Goal: Navigation & Orientation: Find specific page/section

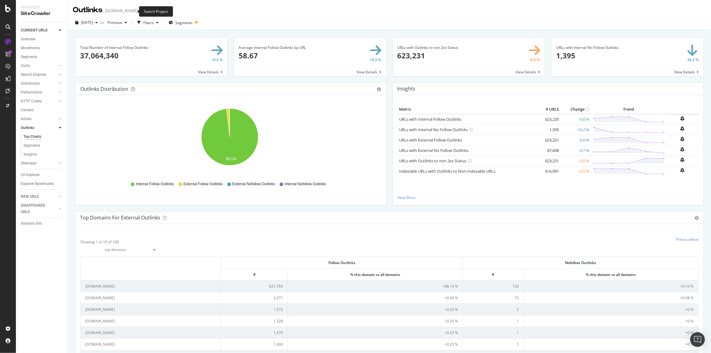
click at [138, 11] on span at bounding box center [142, 11] width 9 height 4
click at [140, 11] on icon "arrow-right-arrow-left" at bounding box center [142, 11] width 4 height 4
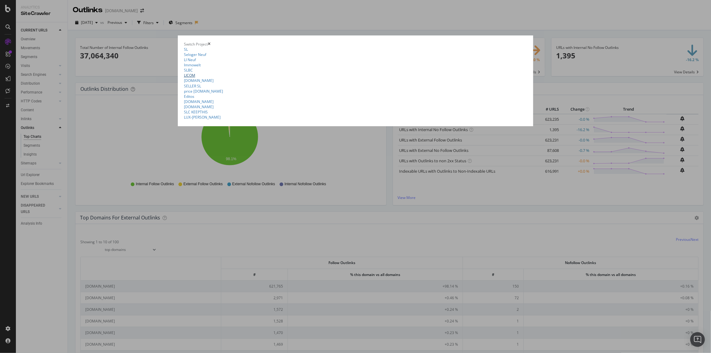
click at [189, 78] on link "LICOM" at bounding box center [189, 75] width 11 height 5
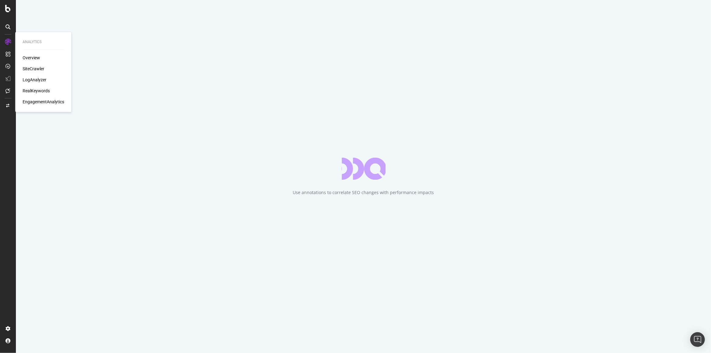
click at [31, 67] on div "SiteCrawler" at bounding box center [34, 69] width 22 height 6
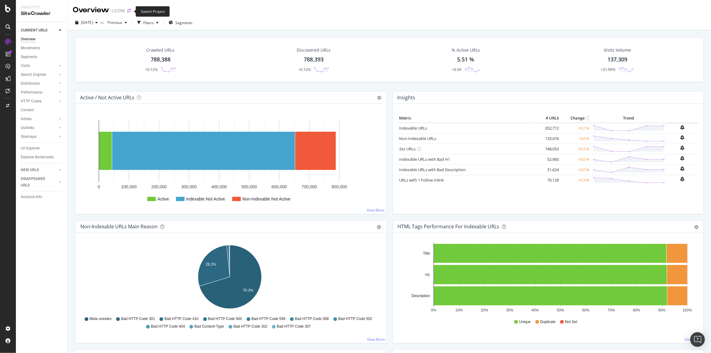
click at [130, 10] on icon "arrow-right-arrow-left" at bounding box center [129, 11] width 4 height 4
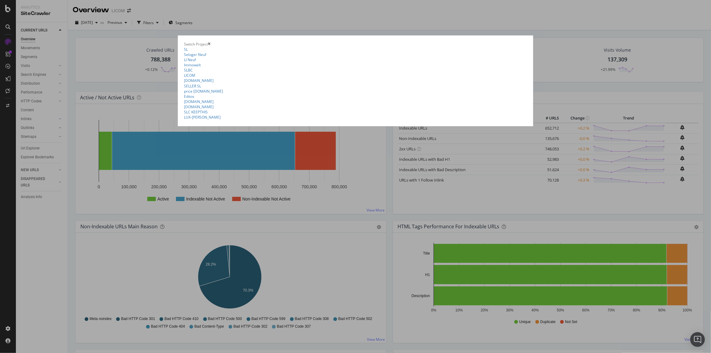
click at [198, 120] on div "SL crawl all SL Ad-Hoc Project SLC Ad-Hoc Project BD-Ad-hoc crawl Ad-Hoc Projec…" at bounding box center [355, 83] width 343 height 73
click at [198, 83] on link "immonet.de" at bounding box center [199, 80] width 30 height 5
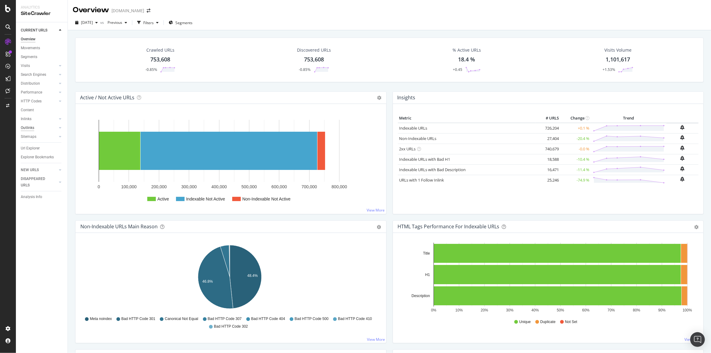
click at [23, 129] on div "Outlinks" at bounding box center [27, 128] width 13 height 6
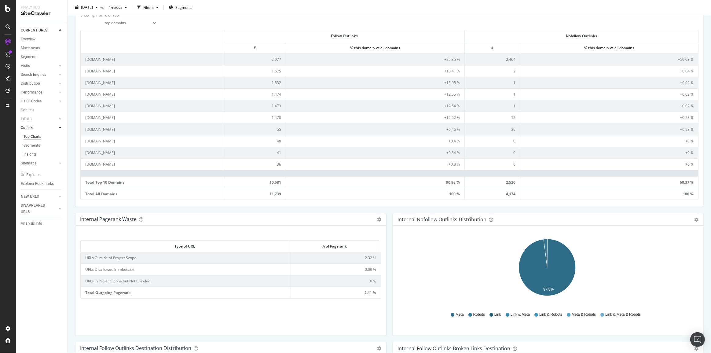
scroll to position [139, 0]
